Goal: Task Accomplishment & Management: Complete application form

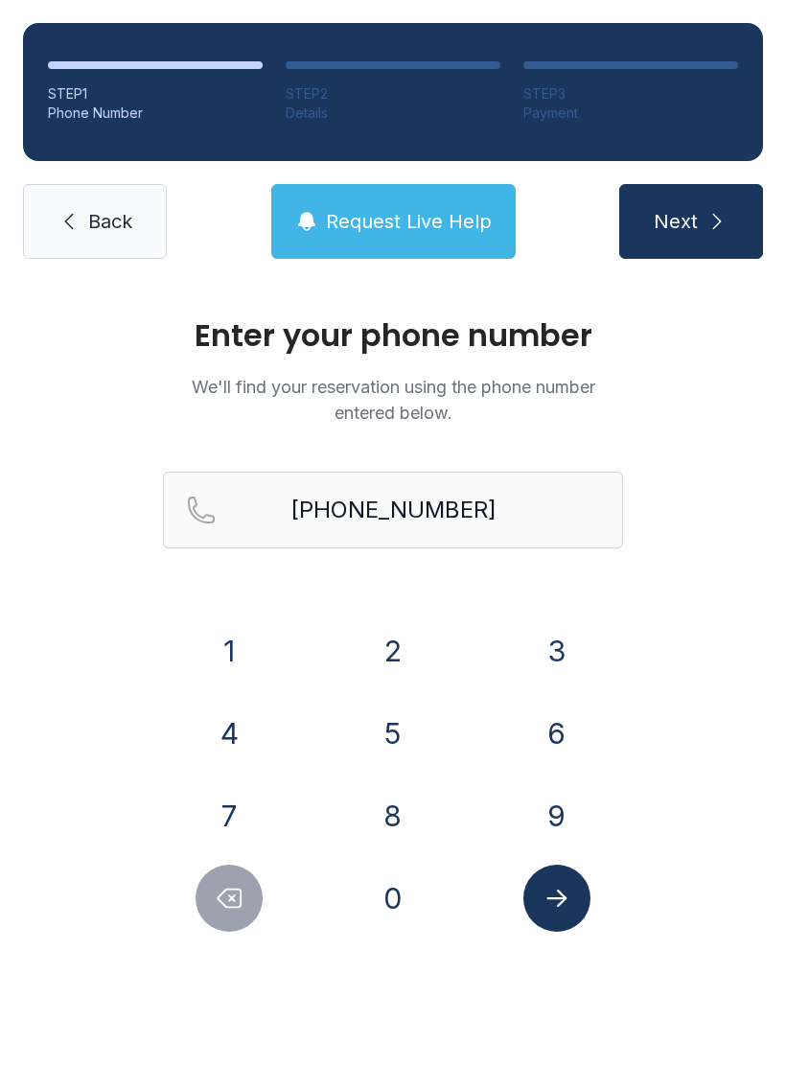
click at [222, 901] on icon "Delete number" at bounding box center [229, 898] width 29 height 29
click at [228, 905] on icon "Delete number" at bounding box center [229, 898] width 29 height 29
click at [228, 904] on icon "Delete number" at bounding box center [229, 898] width 29 height 29
click at [229, 906] on icon "Delete number" at bounding box center [229, 898] width 29 height 29
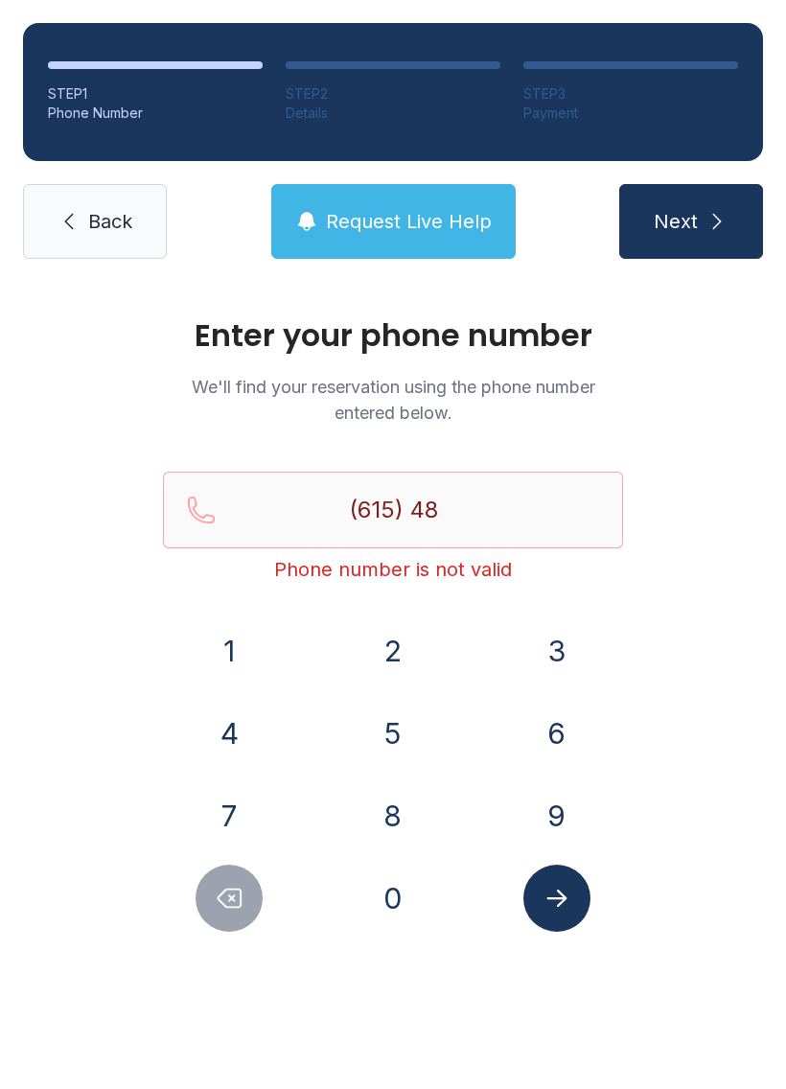
click at [229, 905] on icon "Delete number" at bounding box center [229, 898] width 29 height 29
click at [219, 898] on icon "Delete number" at bounding box center [230, 899] width 23 height 18
click at [219, 897] on icon "Delete number" at bounding box center [230, 899] width 23 height 18
click at [220, 906] on icon "Delete number" at bounding box center [229, 898] width 29 height 29
type input "(6"
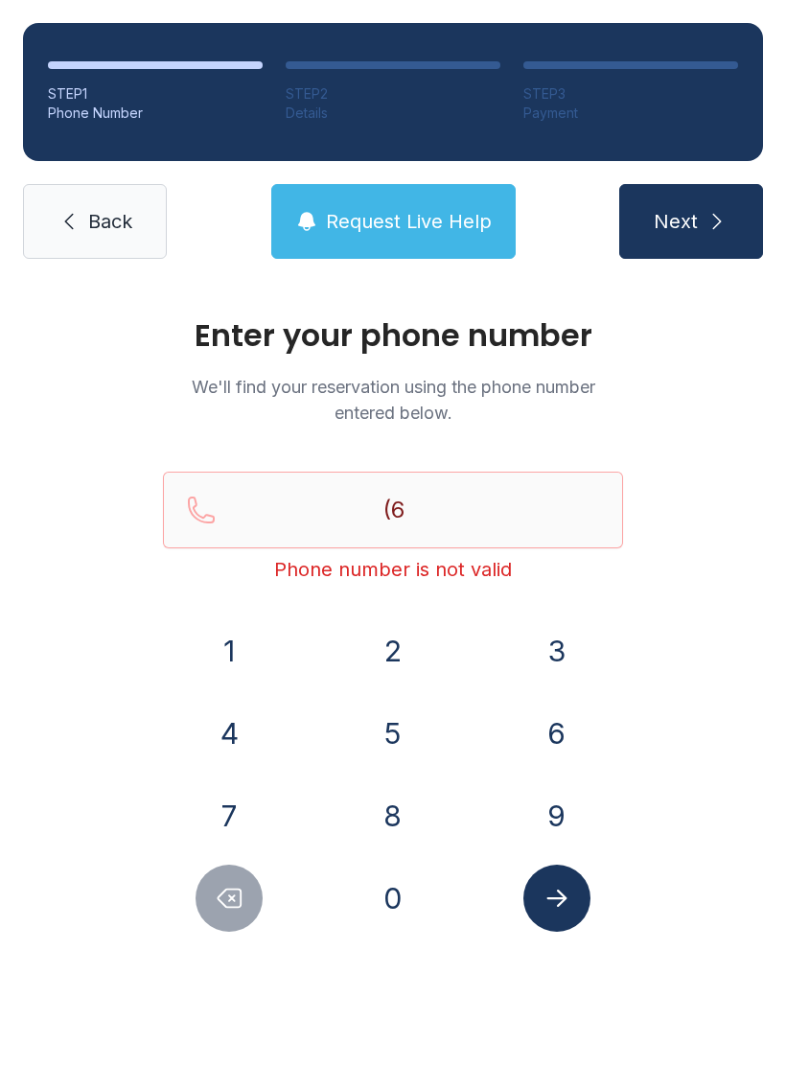
click at [219, 906] on icon "Delete number" at bounding box center [229, 898] width 29 height 29
click at [245, 737] on button "4" at bounding box center [229, 733] width 67 height 67
click at [238, 808] on button "7" at bounding box center [229, 816] width 67 height 67
click at [401, 893] on button "0" at bounding box center [393, 898] width 67 height 67
click at [562, 650] on button "3" at bounding box center [557, 651] width 67 height 67
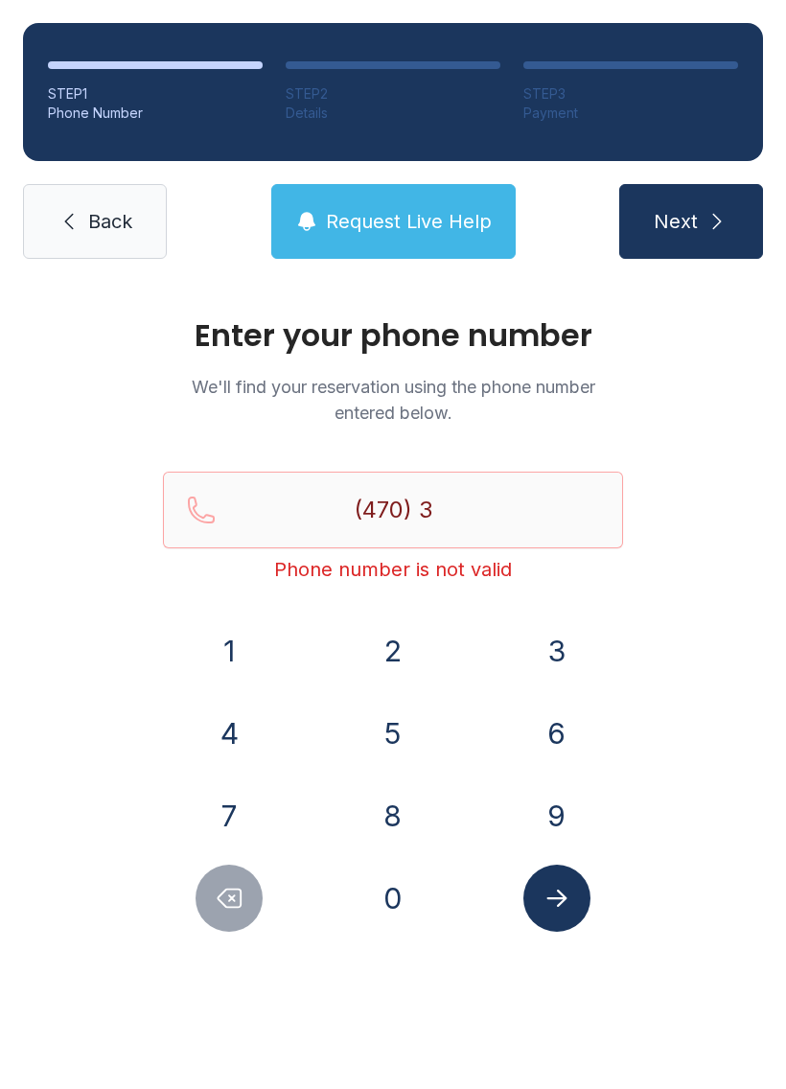
click at [567, 812] on button "9" at bounding box center [557, 816] width 67 height 67
click at [392, 901] on button "0" at bounding box center [393, 898] width 67 height 67
click at [248, 873] on button "Delete number" at bounding box center [229, 898] width 67 height 67
click at [238, 917] on button "Delete number" at bounding box center [229, 898] width 67 height 67
click at [239, 920] on button "Delete number" at bounding box center [229, 898] width 67 height 67
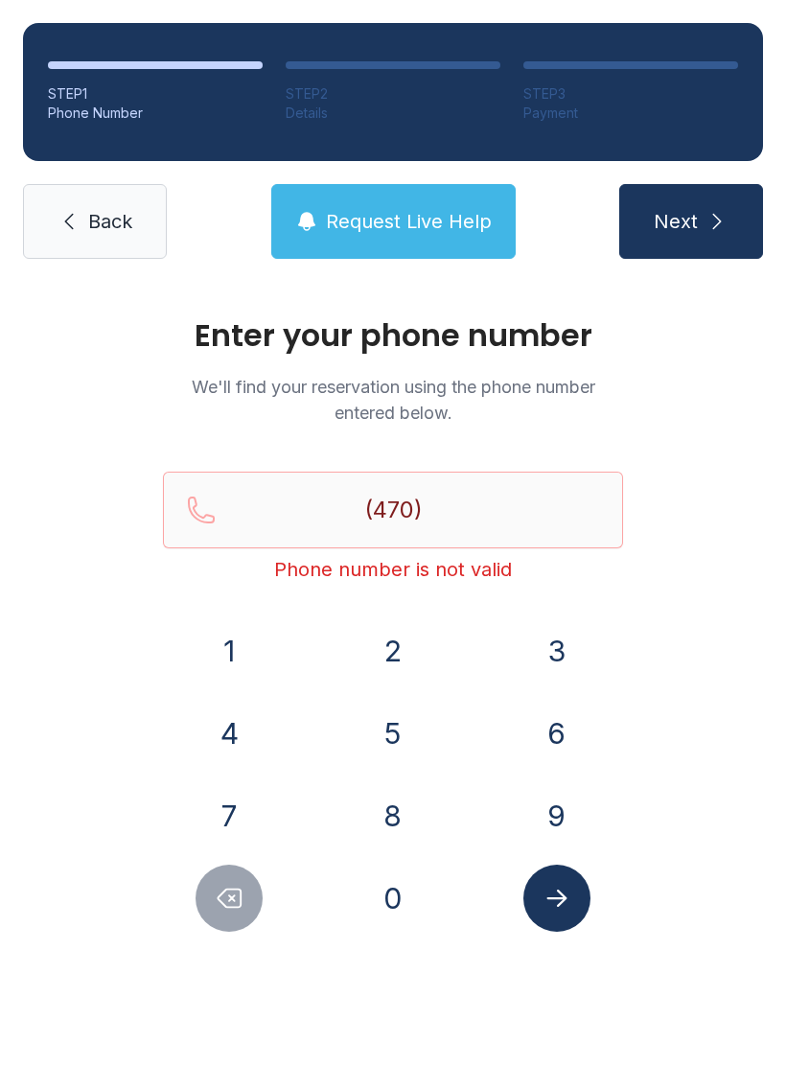
click at [238, 920] on button "Delete number" at bounding box center [229, 898] width 67 height 67
click at [253, 890] on button "Delete number" at bounding box center [229, 898] width 67 height 67
type input "(4"
click at [252, 889] on button "Delete number" at bounding box center [229, 898] width 67 height 67
click at [237, 883] on button "Delete number" at bounding box center [229, 898] width 67 height 67
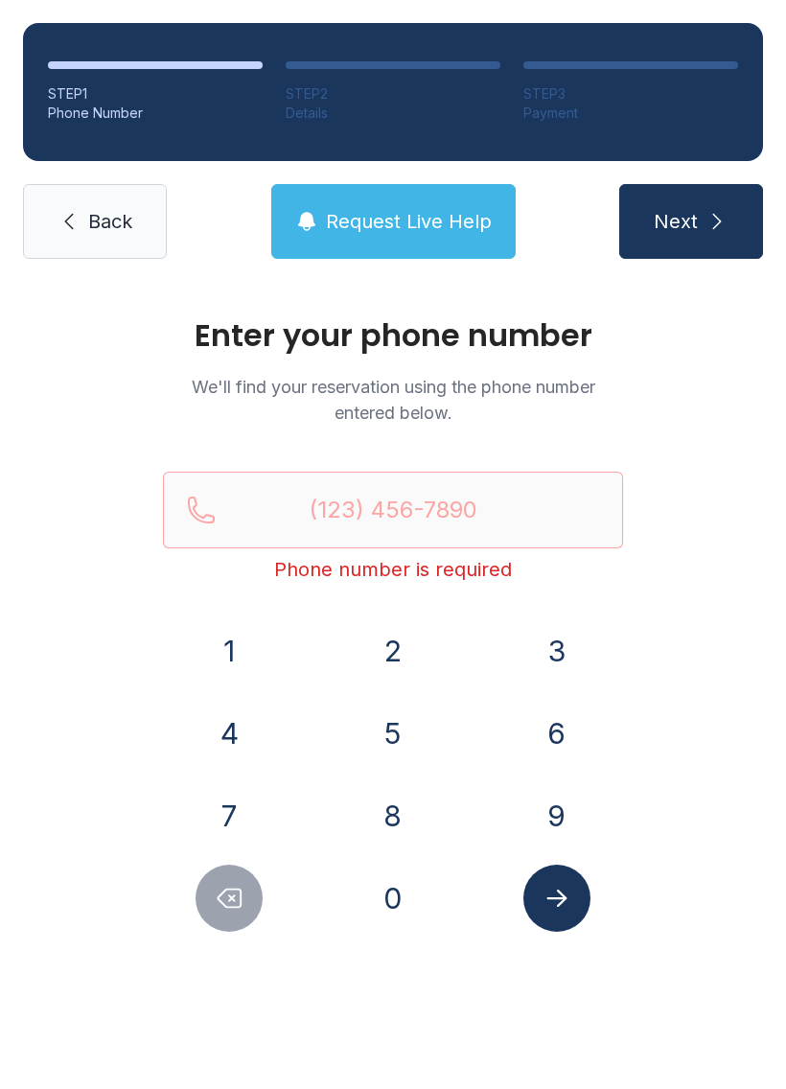
click at [236, 882] on button "Delete number" at bounding box center [229, 898] width 67 height 67
click at [90, 215] on span "Back" at bounding box center [110, 221] width 44 height 27
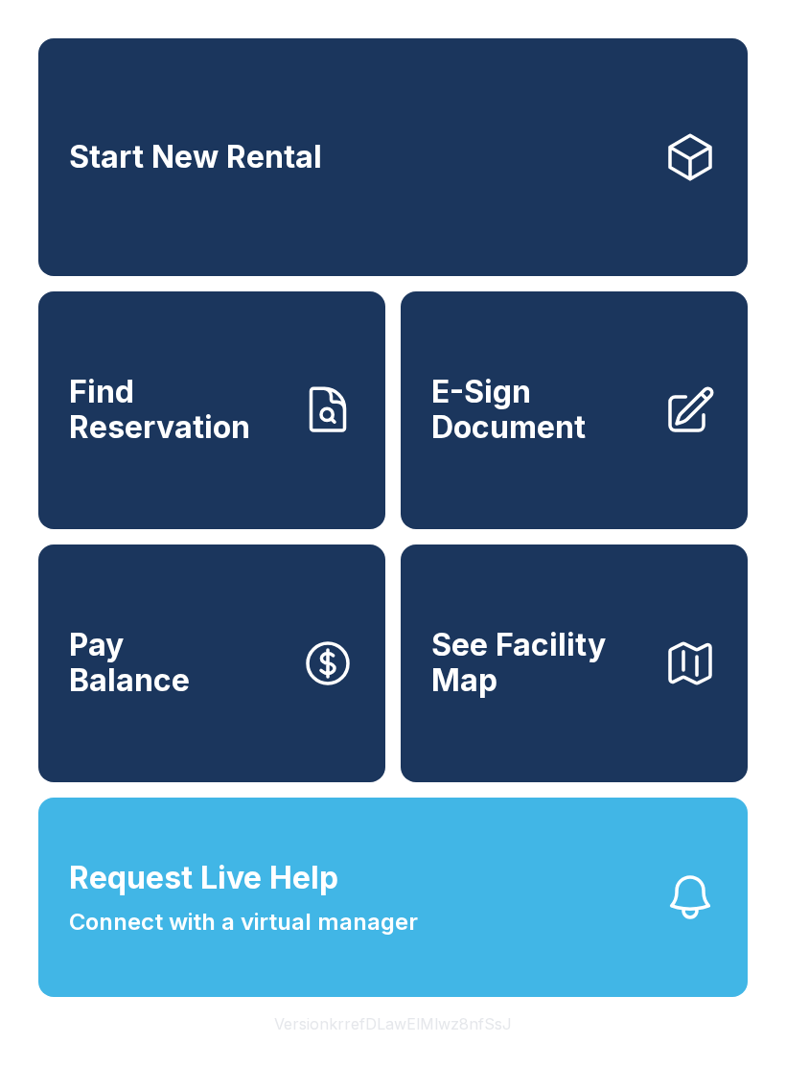
click at [559, 952] on button "Request Live Help Connect with a virtual manager" at bounding box center [393, 897] width 710 height 199
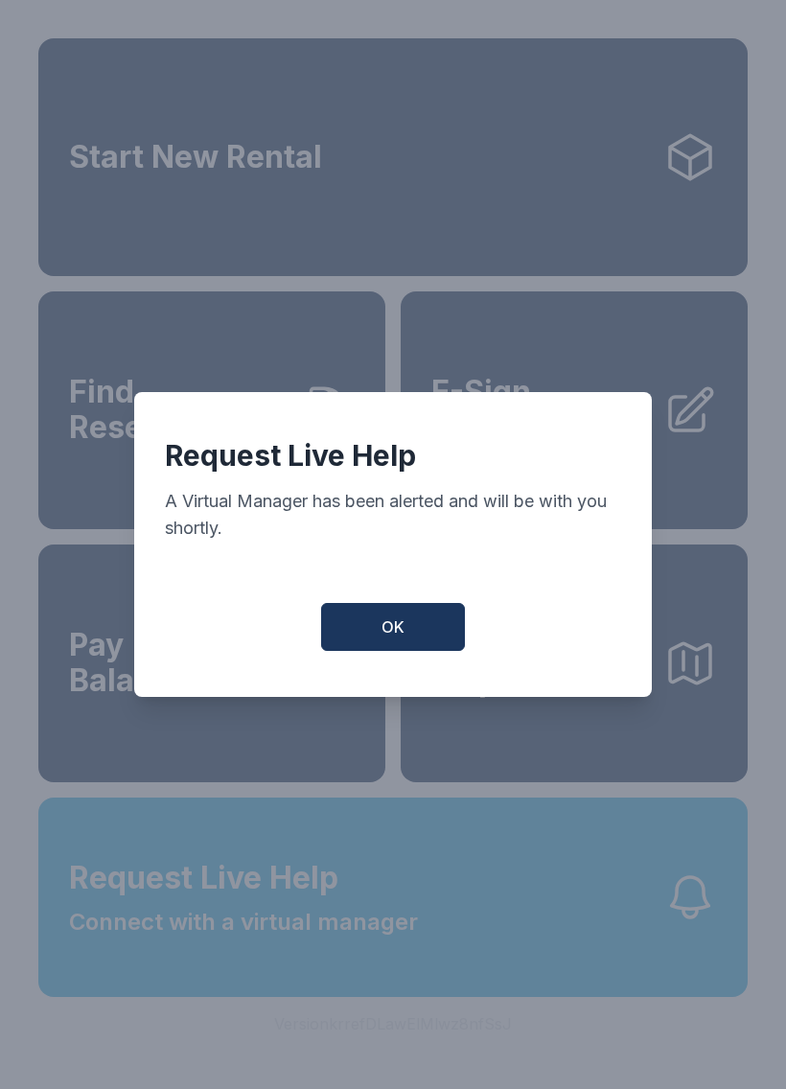
click at [415, 632] on button "OK" at bounding box center [393, 627] width 144 height 48
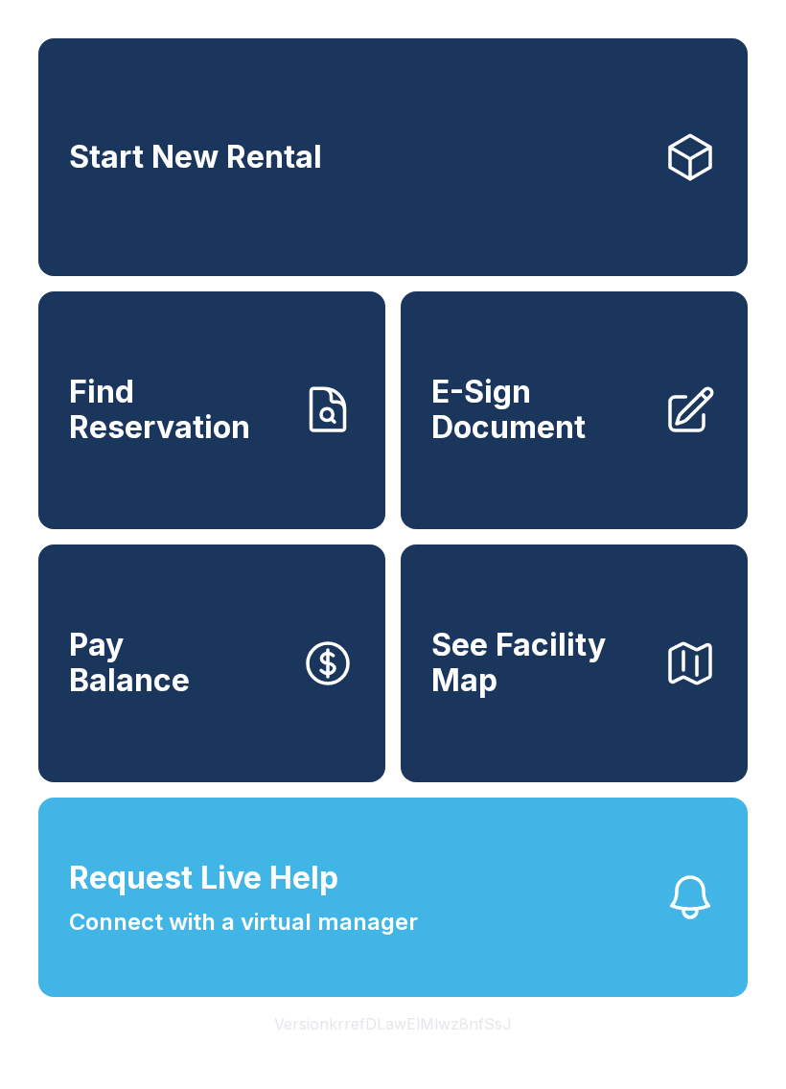
click at [579, 930] on button "Request Live Help Connect with a virtual manager" at bounding box center [393, 897] width 710 height 199
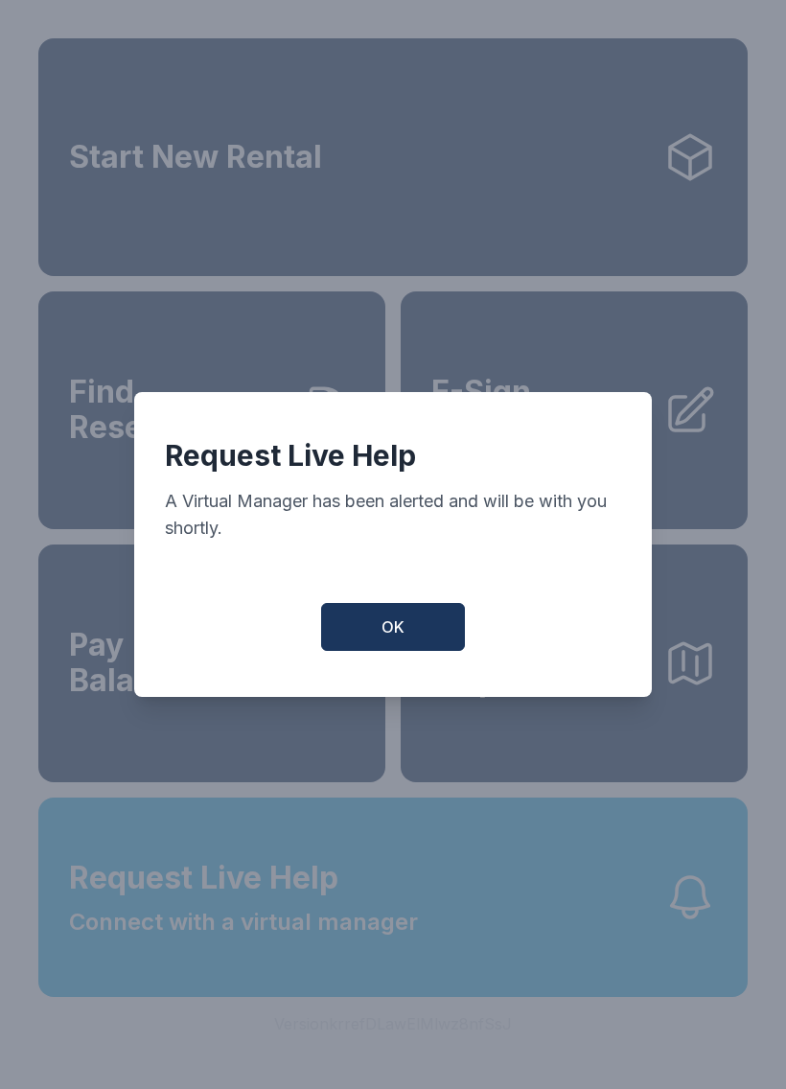
click at [383, 615] on button "OK" at bounding box center [393, 627] width 144 height 48
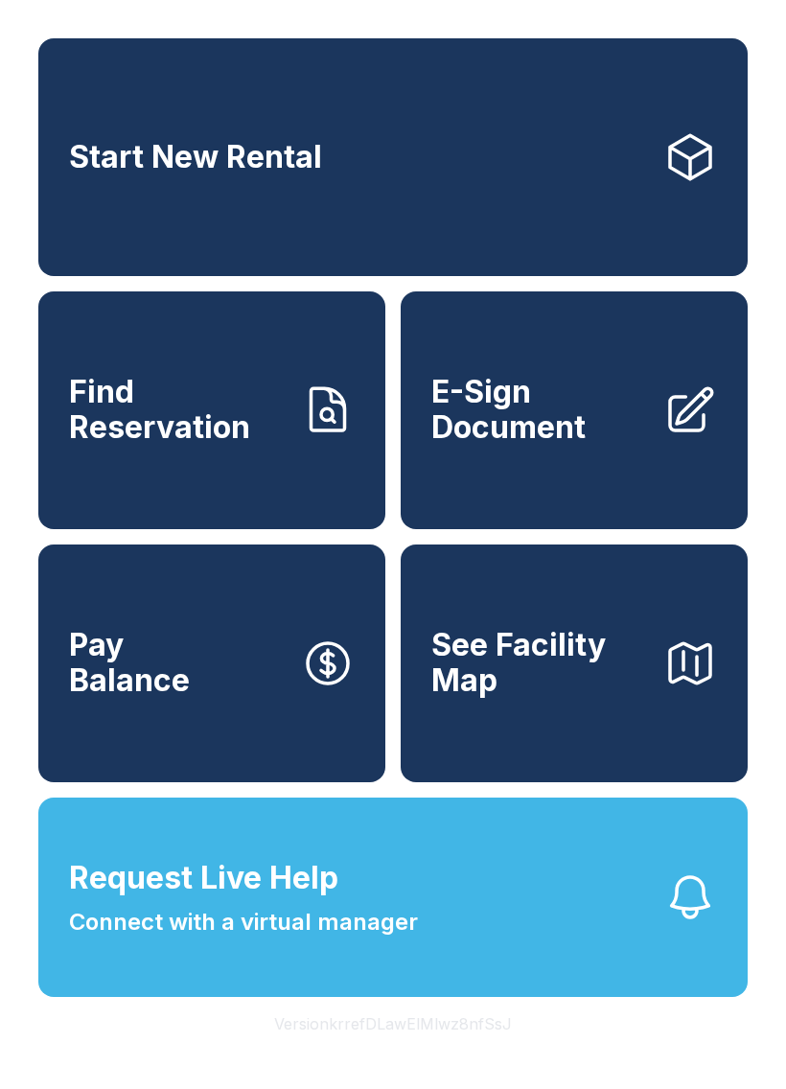
click at [577, 936] on button "Request Live Help Connect with a virtual manager" at bounding box center [393, 897] width 710 height 199
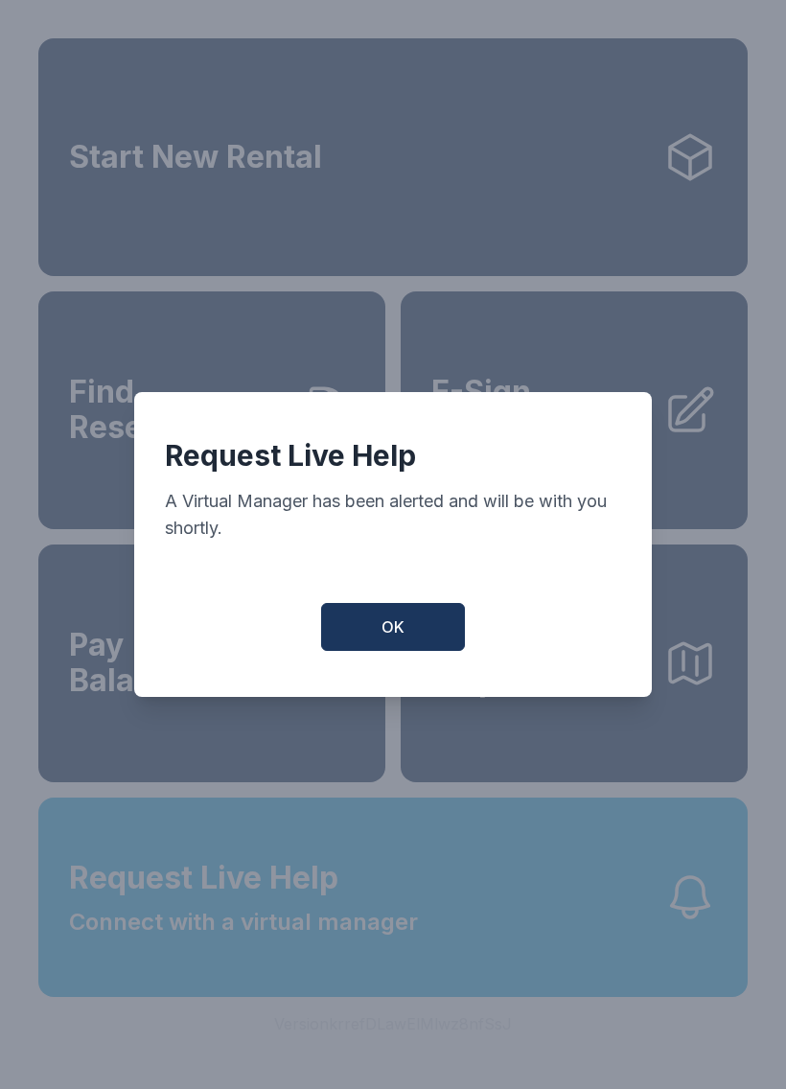
click at [431, 627] on button "OK" at bounding box center [393, 627] width 144 height 48
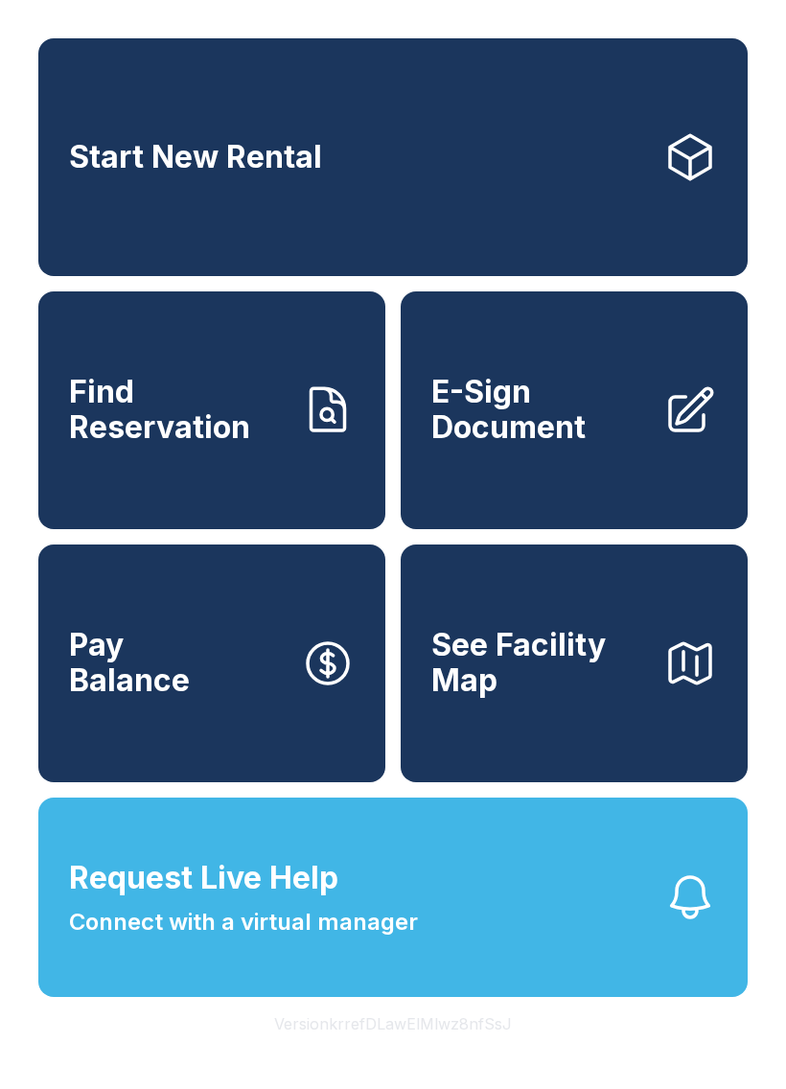
click at [461, 972] on button "Request Live Help Connect with a virtual manager" at bounding box center [393, 897] width 710 height 199
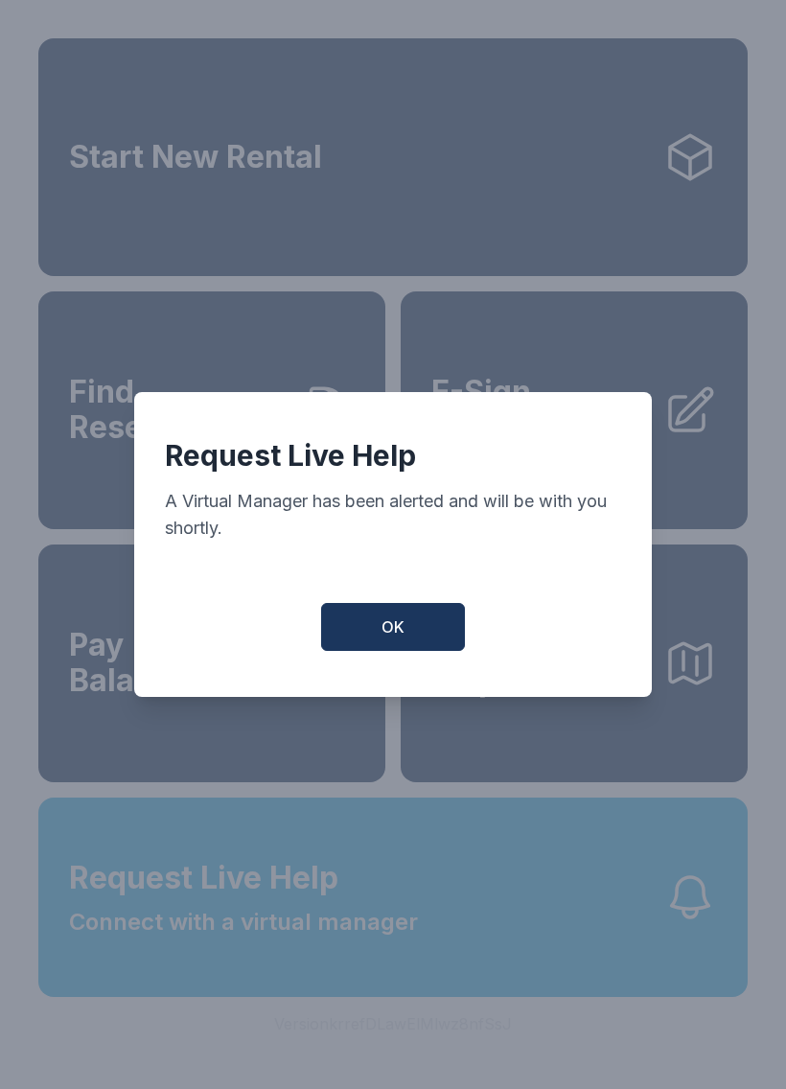
click at [381, 632] on button "OK" at bounding box center [393, 627] width 144 height 48
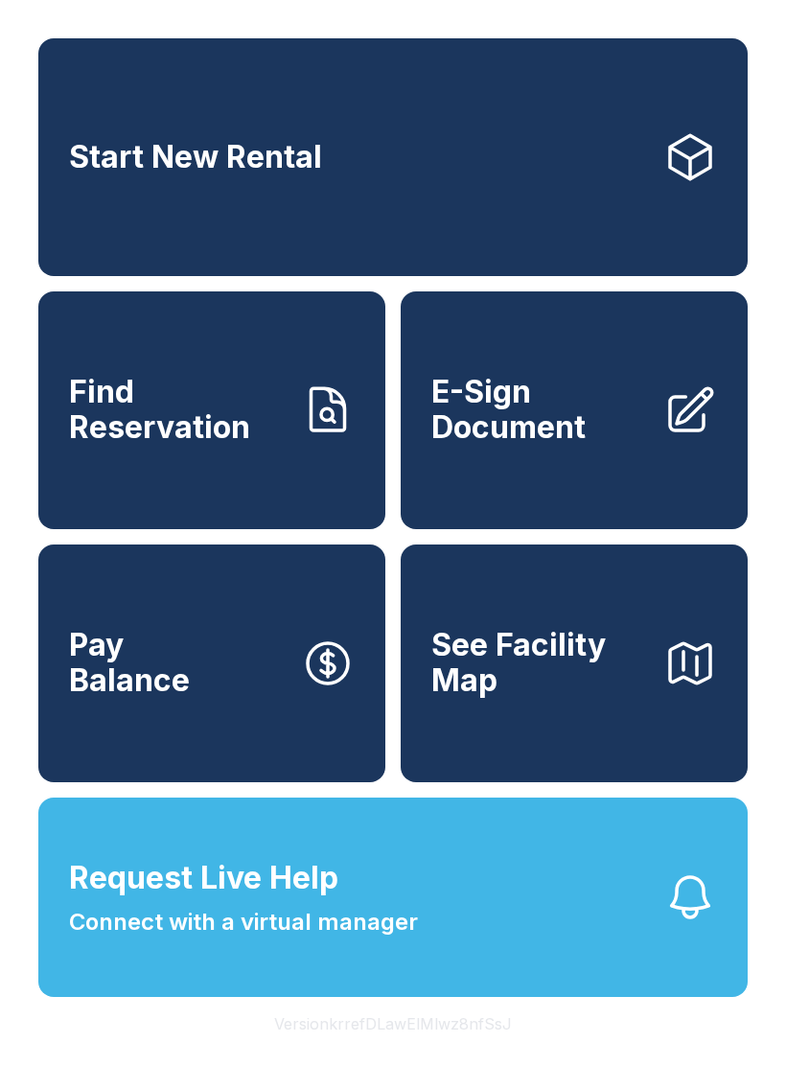
click at [546, 964] on button "Request Live Help Connect with a virtual manager" at bounding box center [393, 897] width 710 height 199
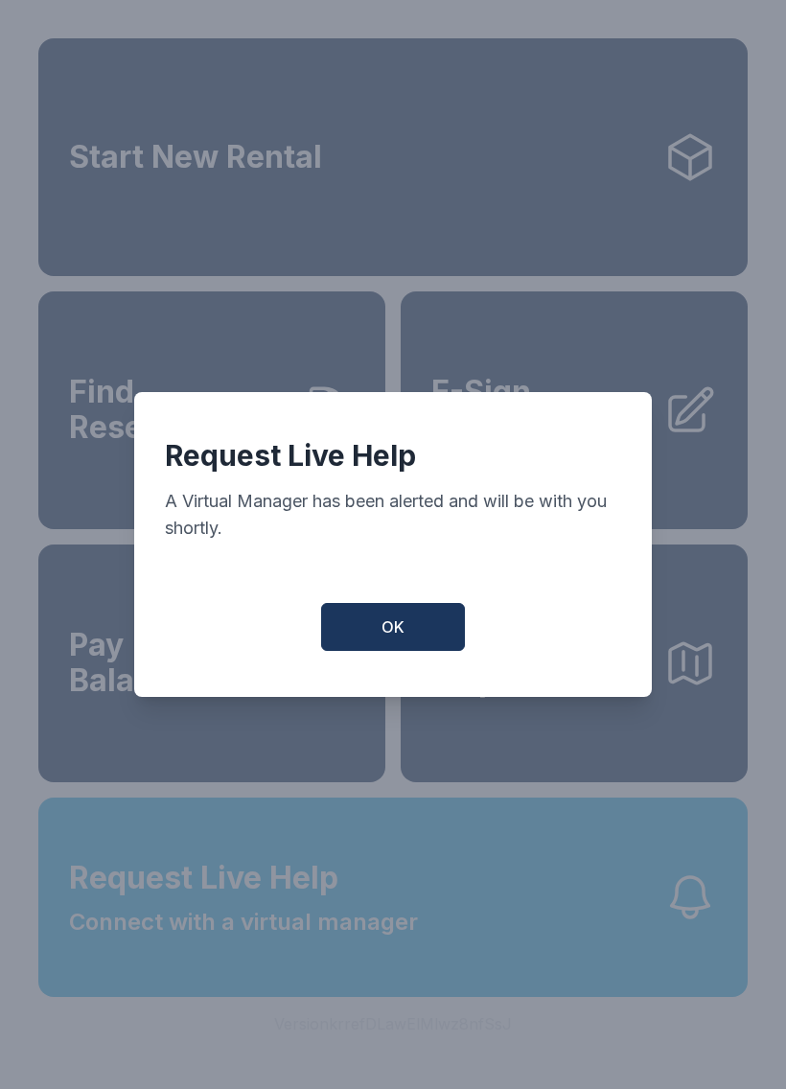
click at [420, 631] on button "OK" at bounding box center [393, 627] width 144 height 48
